Goal: Task Accomplishment & Management: Manage account settings

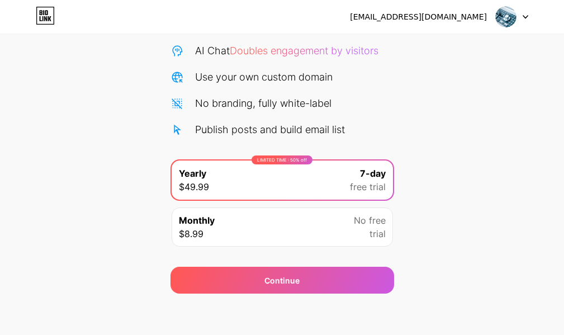
scroll to position [115, 0]
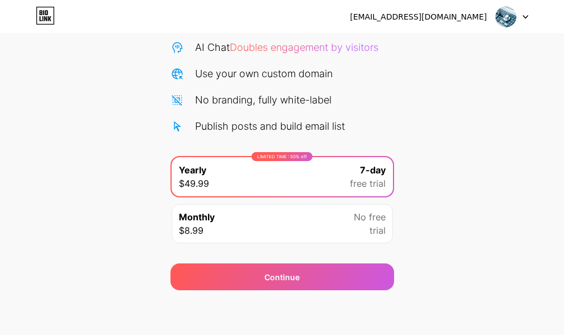
click at [215, 227] on div "Monthly $8.99 No free trial" at bounding box center [283, 223] width 222 height 39
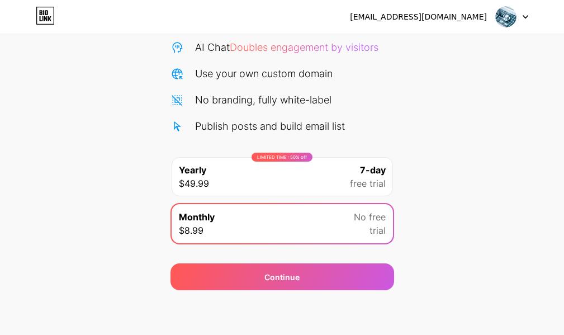
click at [304, 172] on div "LIMITED TIME : 50% off Yearly $49.99 7-day free trial" at bounding box center [283, 176] width 222 height 39
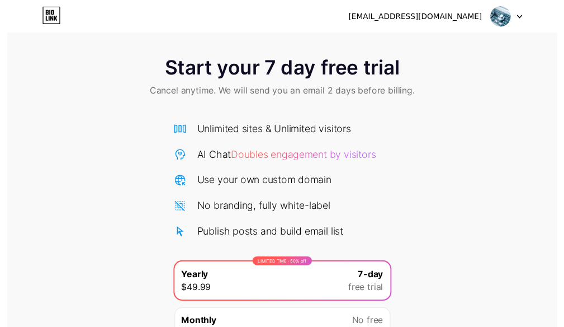
scroll to position [0, 0]
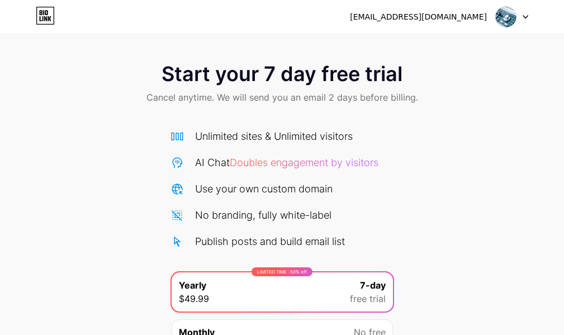
click at [527, 23] on div at bounding box center [512, 17] width 32 height 20
click at [425, 47] on li "Logout" at bounding box center [458, 46] width 139 height 30
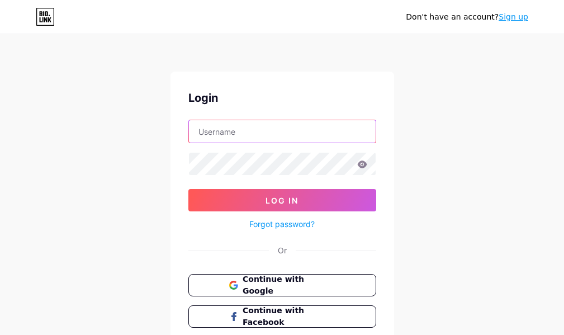
type input "[EMAIL_ADDRESS][DOMAIN_NAME]"
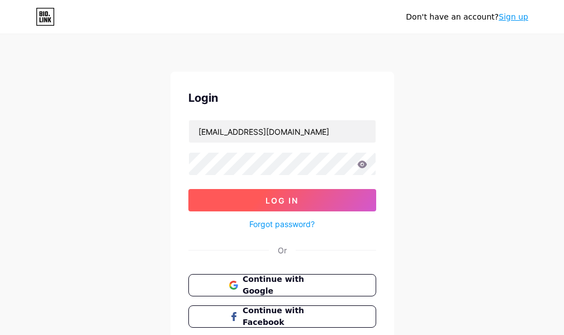
click at [298, 197] on span "Log In" at bounding box center [282, 201] width 33 height 10
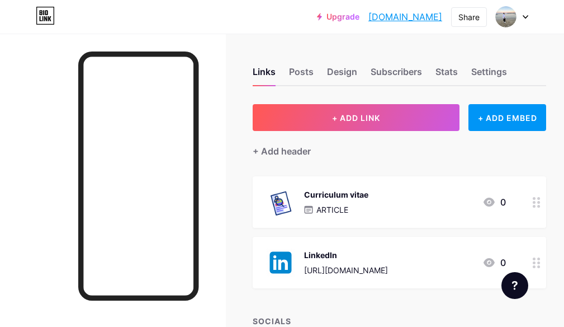
click at [338, 192] on div "Curriculum vitae" at bounding box center [336, 195] width 64 height 12
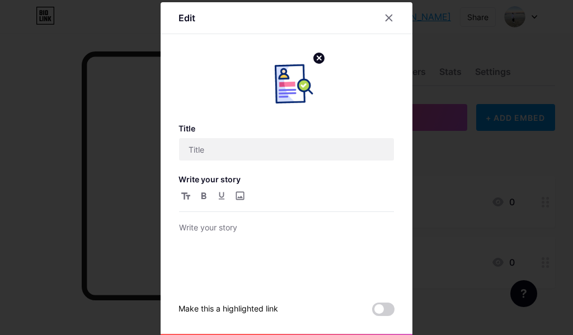
type input "Curriculum vitae"
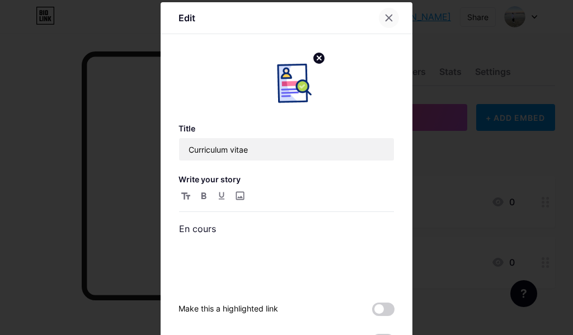
click at [388, 18] on icon at bounding box center [388, 17] width 9 height 9
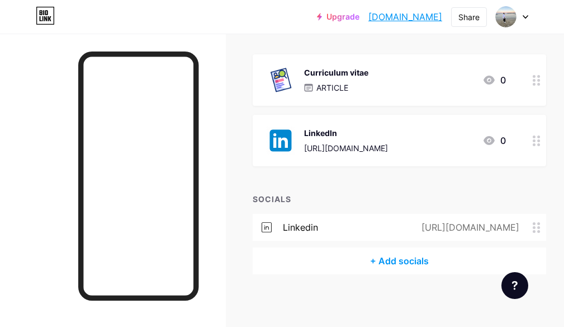
scroll to position [125, 0]
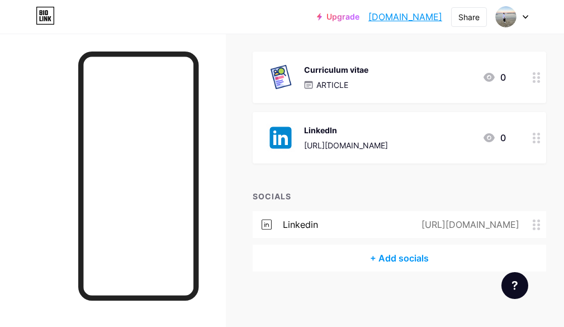
click at [379, 258] on div "+ Add socials" at bounding box center [400, 257] width 294 height 27
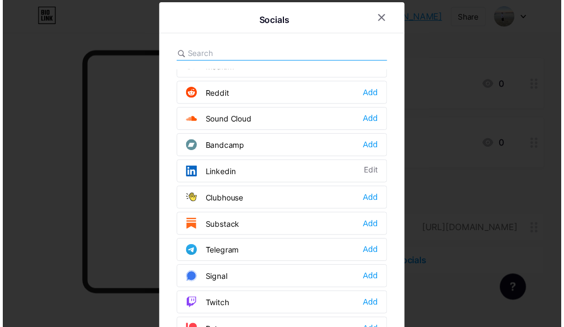
scroll to position [0, 0]
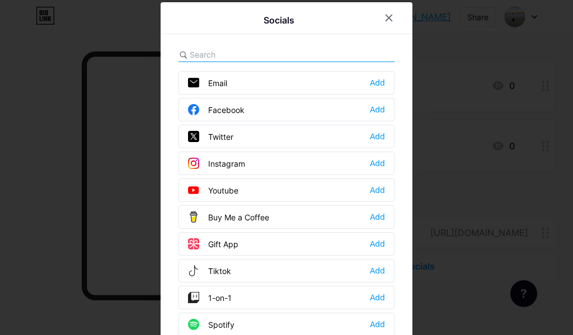
click at [242, 166] on div "Instagram Add" at bounding box center [286, 163] width 216 height 23
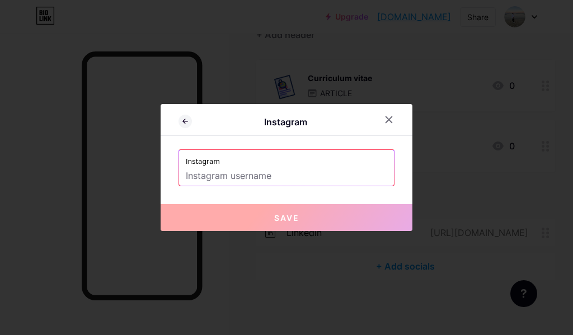
click at [265, 168] on input "text" at bounding box center [286, 176] width 201 height 19
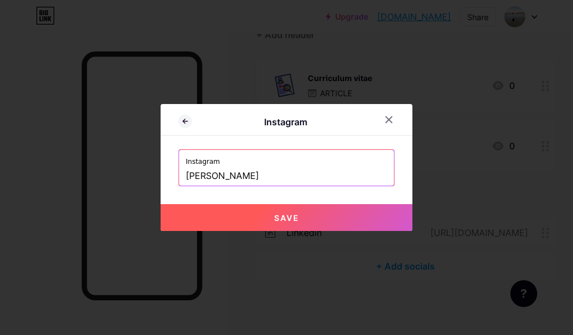
click at [262, 227] on button "Save" at bounding box center [287, 217] width 252 height 27
type input "[URL][DOMAIN_NAME][PERSON_NAME]"
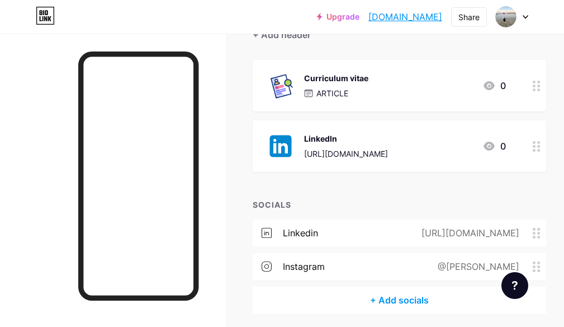
click at [536, 261] on circle at bounding box center [534, 262] width 3 height 3
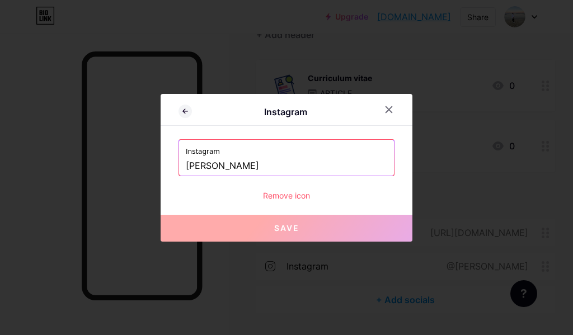
click at [293, 196] on div "Remove icon" at bounding box center [286, 196] width 216 height 12
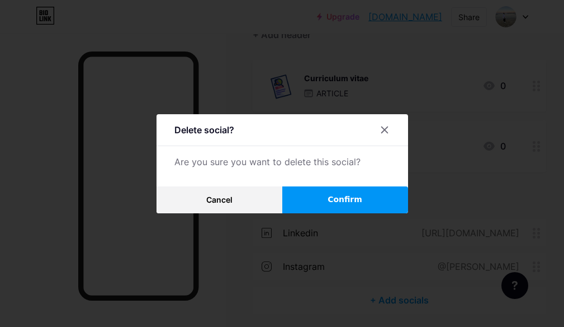
click at [312, 205] on button "Confirm" at bounding box center [346, 199] width 126 height 27
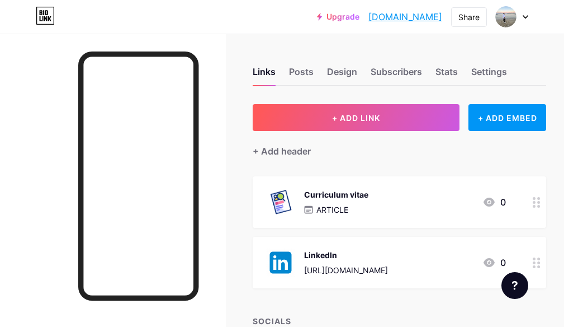
click at [317, 17] on link "Upgrade" at bounding box center [338, 16] width 43 height 9
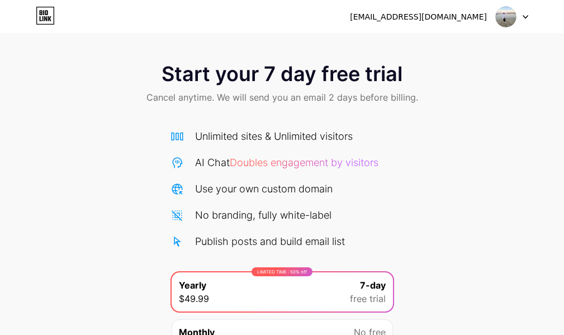
click at [40, 13] on icon at bounding box center [41, 12] width 3 height 5
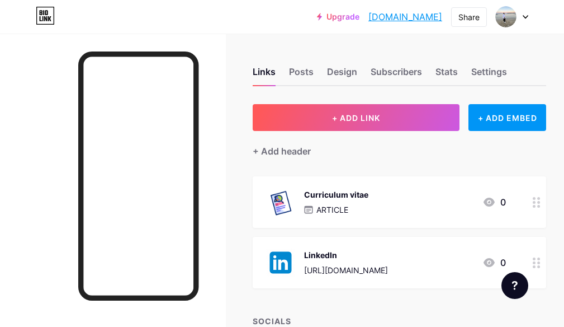
click at [525, 15] on icon at bounding box center [526, 17] width 6 height 4
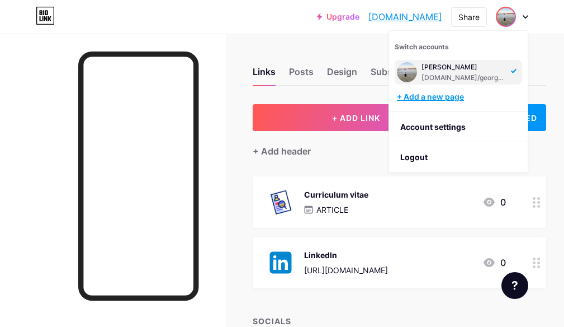
click at [426, 100] on div "+ Add a new page" at bounding box center [459, 96] width 125 height 11
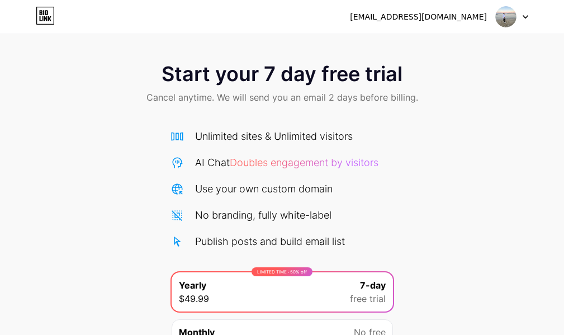
click at [47, 8] on icon at bounding box center [45, 16] width 19 height 18
